Goal: Find specific page/section: Find specific page/section

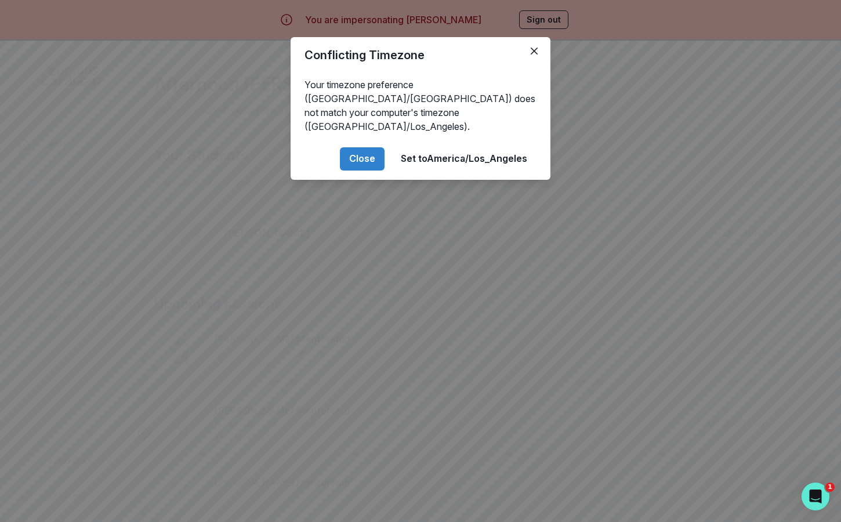
click at [326, 272] on div "Conflicting Timezone Your timezone preference (America/[GEOGRAPHIC_DATA]) does …" at bounding box center [420, 261] width 841 height 522
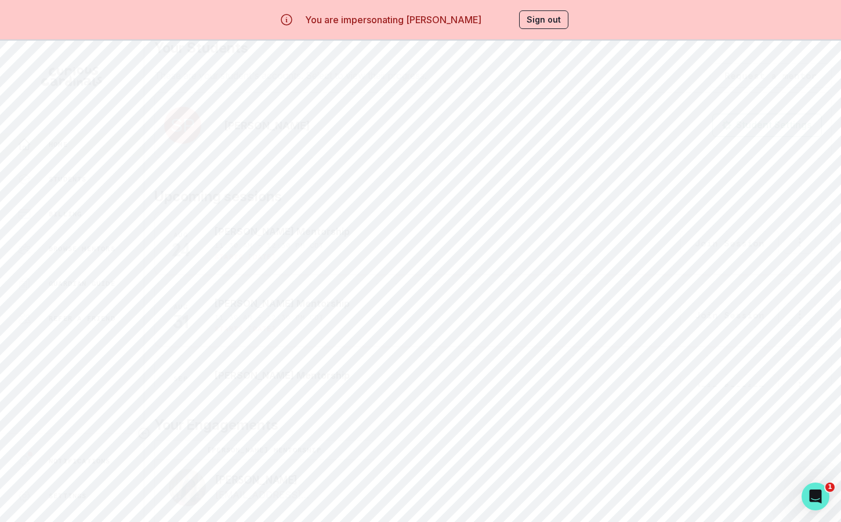
scroll to position [119, 0]
click at [304, 487] on button "VIEW DETAILS" at bounding box center [319, 492] width 109 height 32
click at [415, 157] on button "Milestones" at bounding box center [425, 154] width 70 height 21
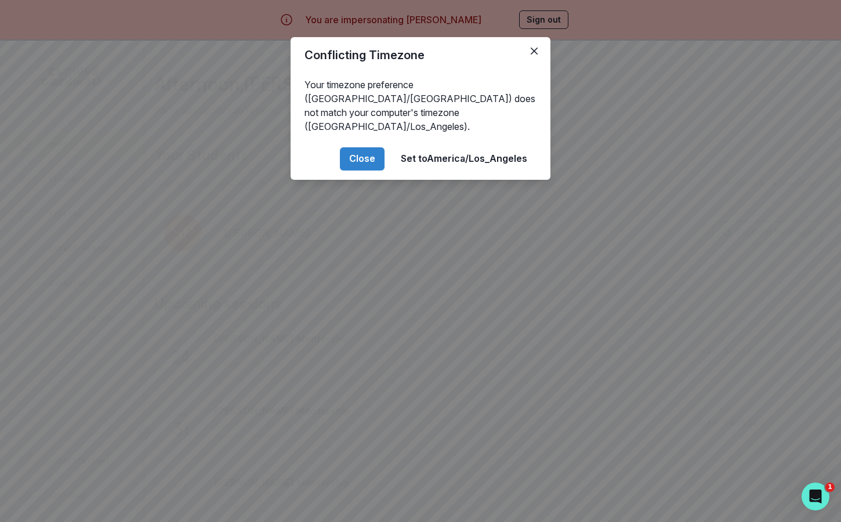
click at [367, 344] on div "Conflicting Timezone Your timezone preference (America/[GEOGRAPHIC_DATA]) does …" at bounding box center [420, 261] width 841 height 522
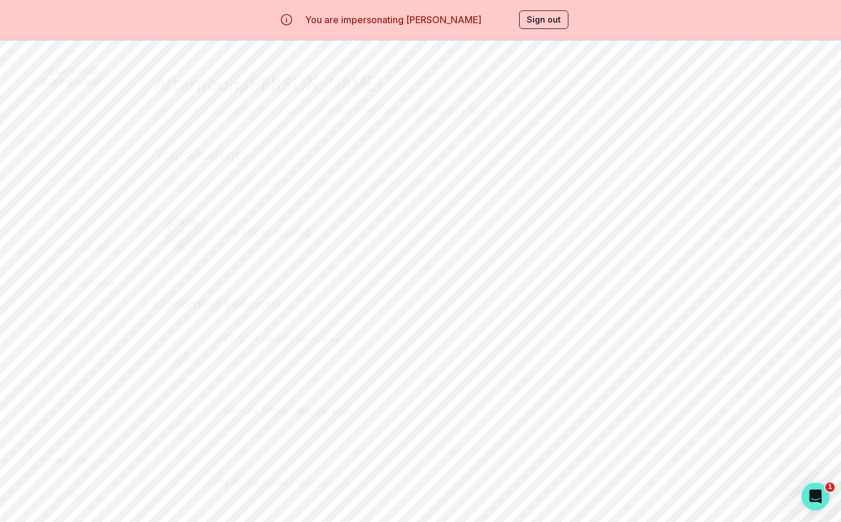
click at [544, 22] on button "Sign out" at bounding box center [543, 19] width 49 height 19
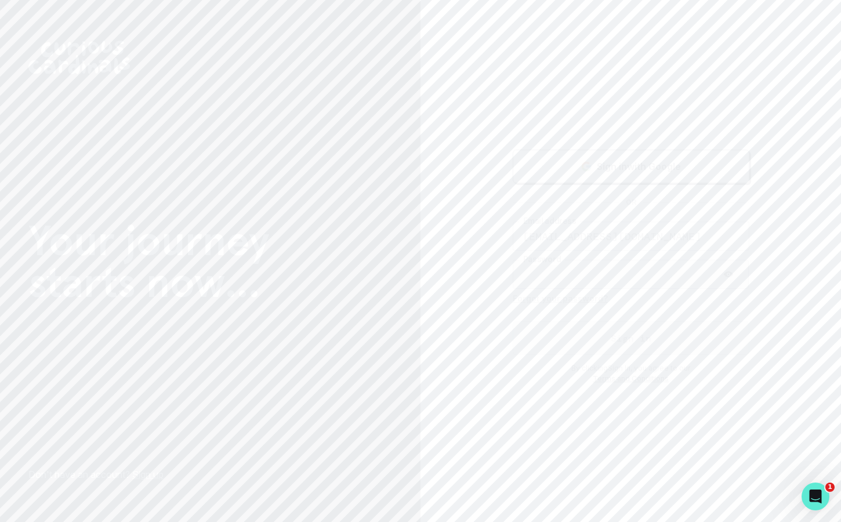
click at [646, 332] on button "Sign in" at bounding box center [631, 338] width 237 height 34
